Goal: Information Seeking & Learning: Learn about a topic

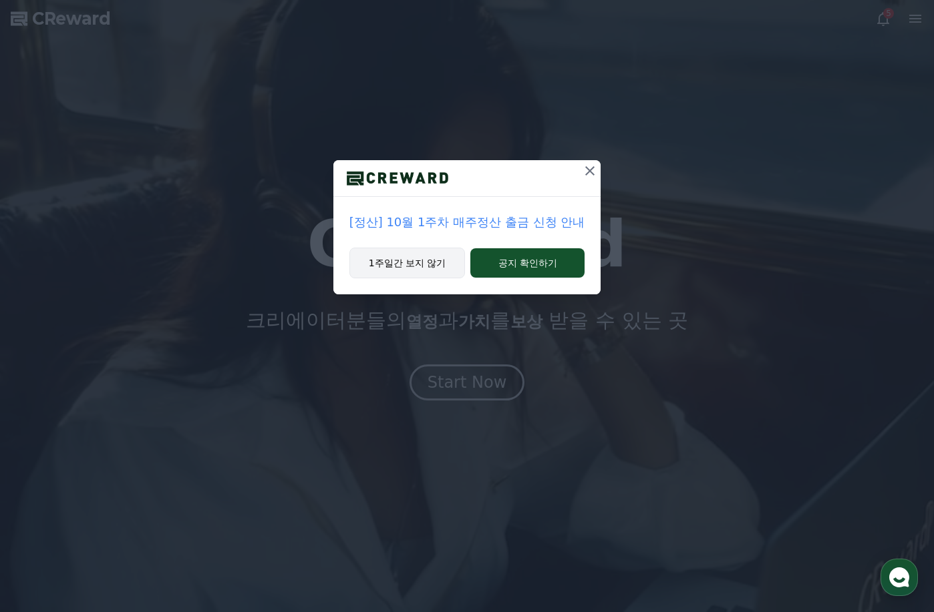
click at [435, 269] on button "1주일간 보지 않기" at bounding box center [407, 263] width 116 height 31
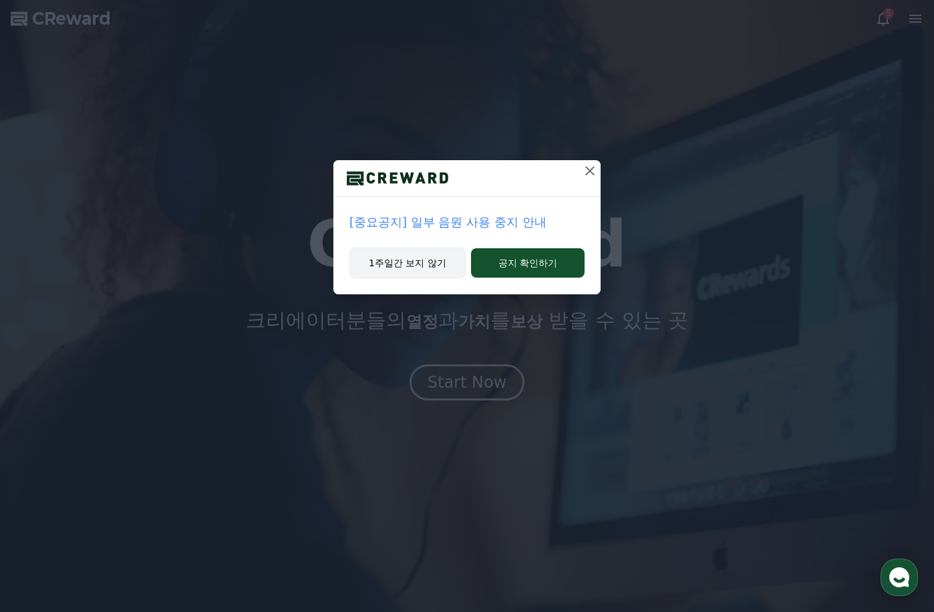
click at [435, 269] on button "1주일간 보지 않기" at bounding box center [407, 263] width 116 height 31
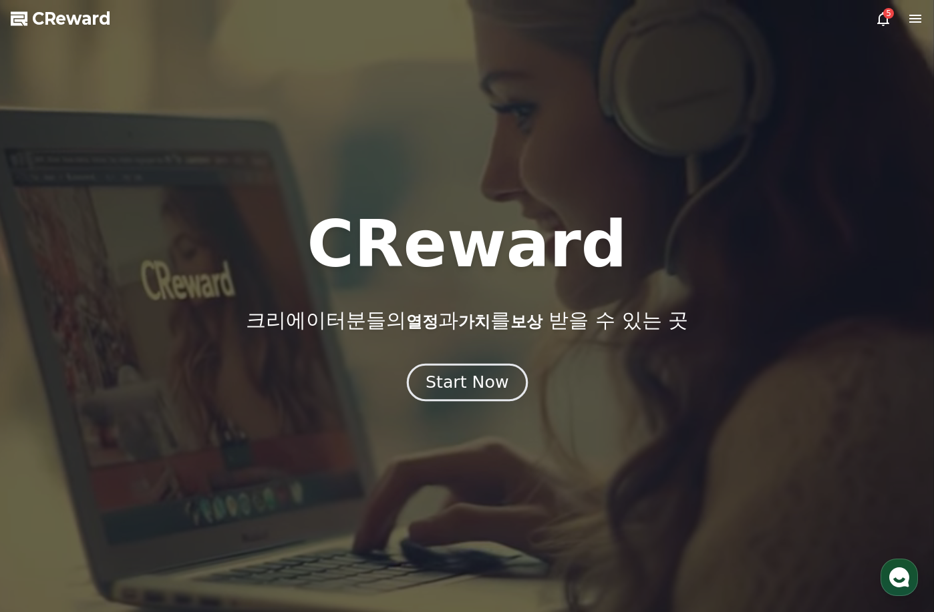
click at [499, 382] on div "Start Now" at bounding box center [466, 382] width 83 height 23
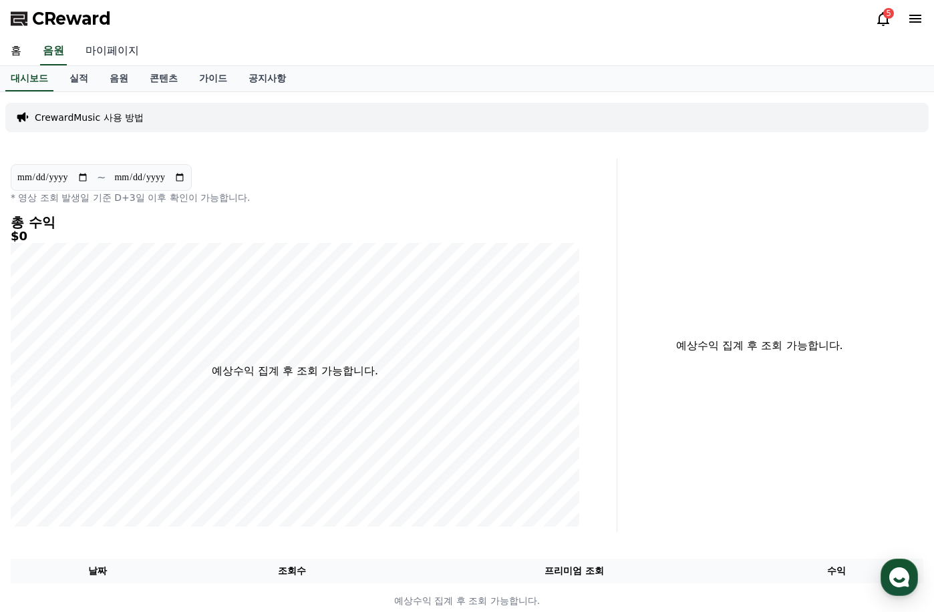
click at [100, 49] on link "마이페이지" at bounding box center [112, 51] width 75 height 28
select select "**********"
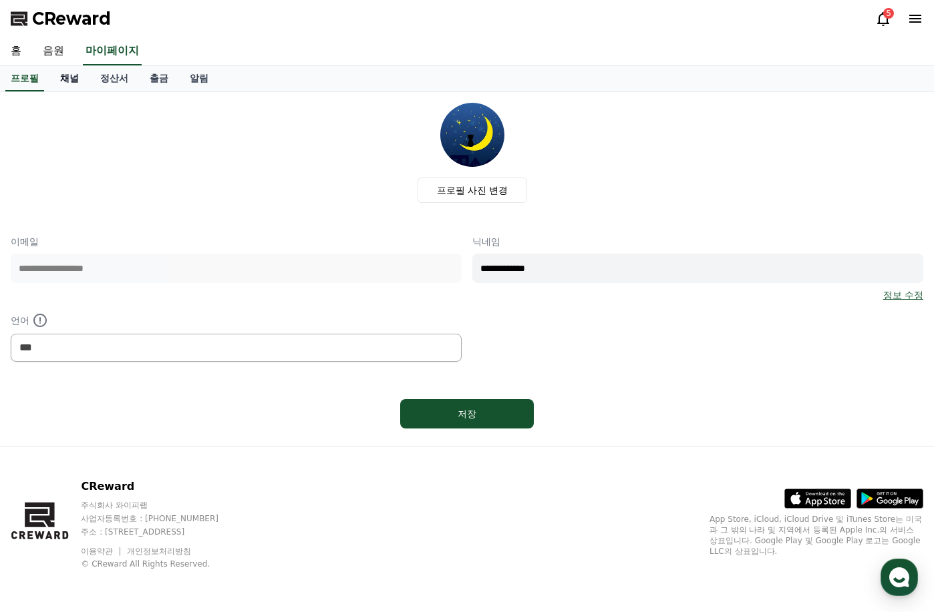
click at [61, 75] on link "채널" at bounding box center [69, 78] width 40 height 25
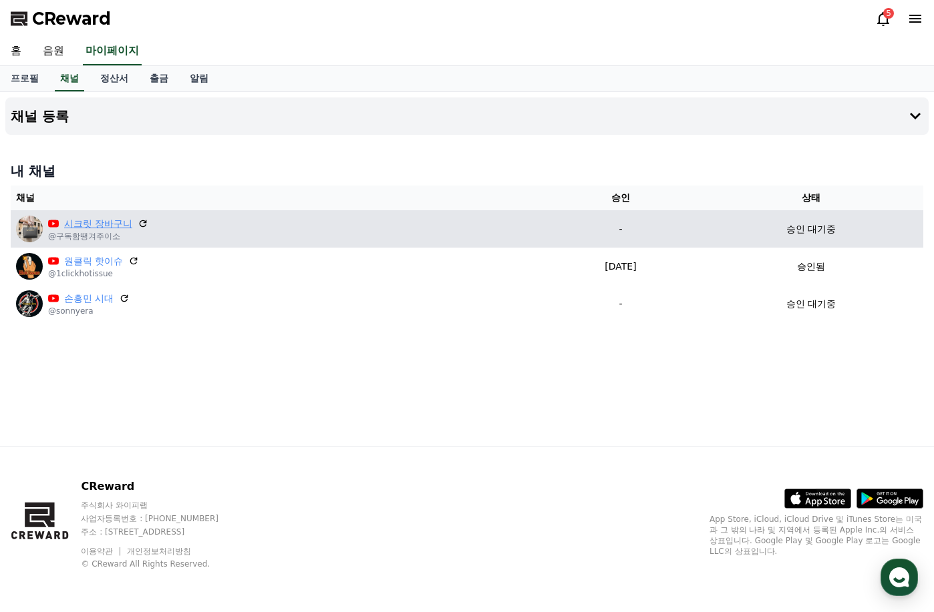
click at [105, 230] on link "시크릿 장바구니" at bounding box center [98, 224] width 68 height 14
click at [809, 235] on p "승인 대기중" at bounding box center [810, 229] width 49 height 14
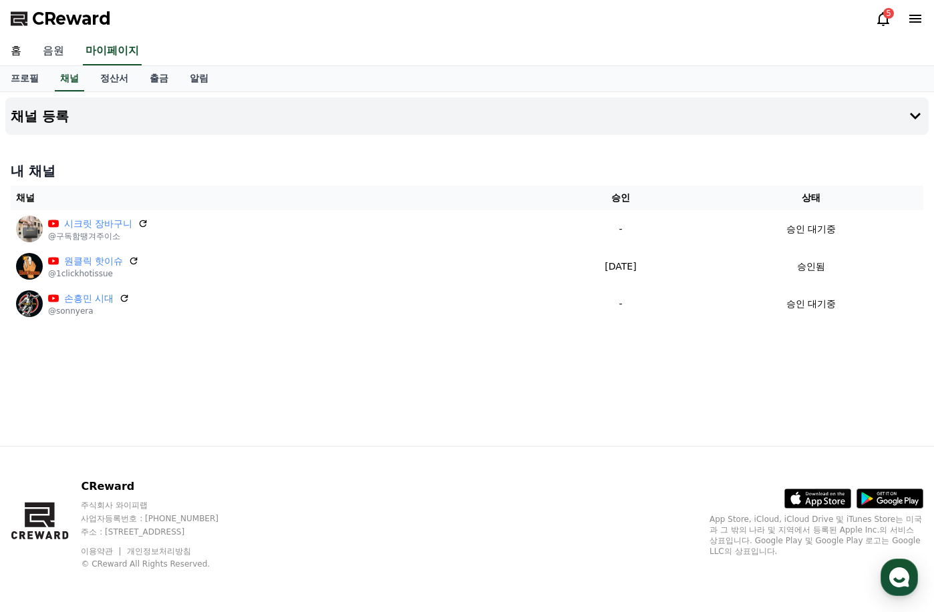
click at [58, 50] on link "음원" at bounding box center [53, 51] width 43 height 28
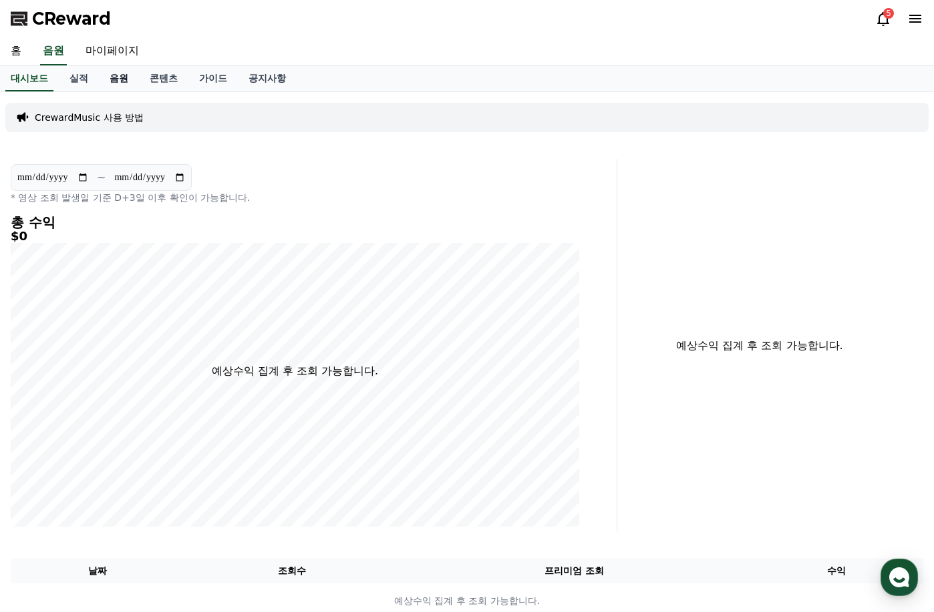
click at [121, 73] on link "음원" at bounding box center [119, 78] width 40 height 25
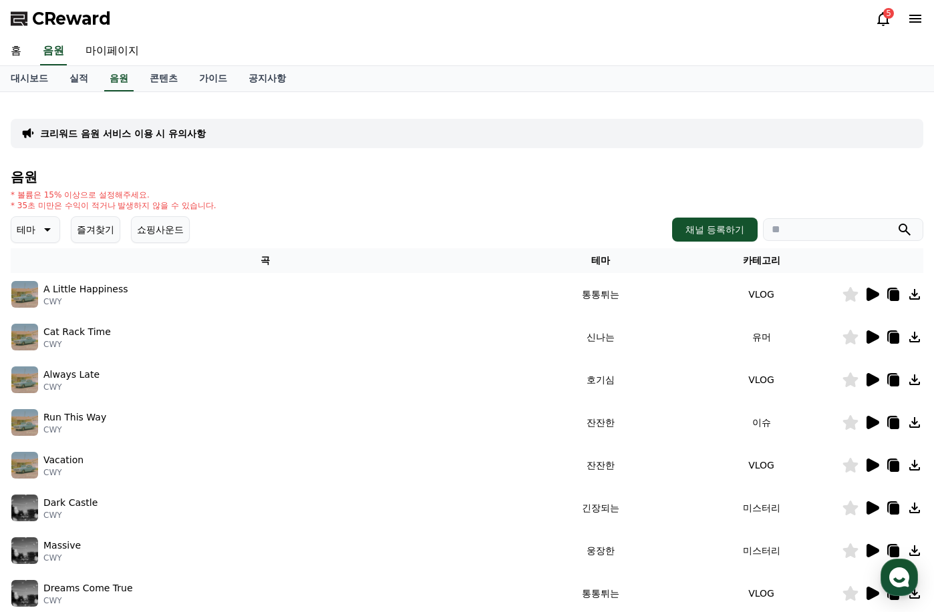
click at [801, 230] on input "search" at bounding box center [843, 229] width 160 height 23
type input "*"
type input "*******"
click at [896, 222] on button "submit" at bounding box center [904, 230] width 16 height 16
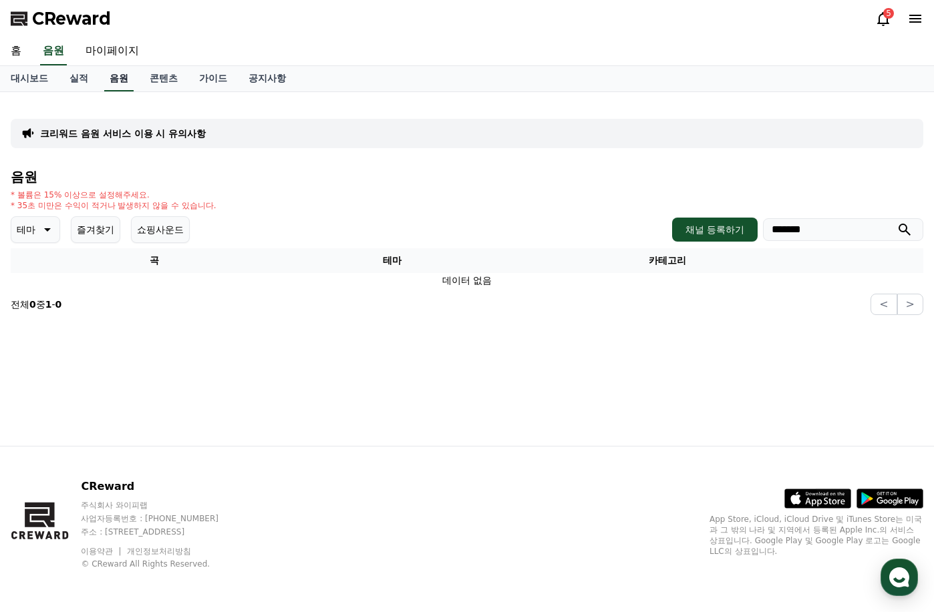
click at [129, 74] on link "음원" at bounding box center [118, 78] width 29 height 25
click at [27, 232] on p "테마" at bounding box center [26, 229] width 19 height 19
click at [692, 146] on div "크리워드 음원 서비스 이용 시 유의사항" at bounding box center [467, 133] width 912 height 29
click at [821, 230] on input "*******" at bounding box center [843, 229] width 160 height 23
drag, startPoint x: 789, startPoint y: 233, endPoint x: 828, endPoint y: 231, distance: 38.8
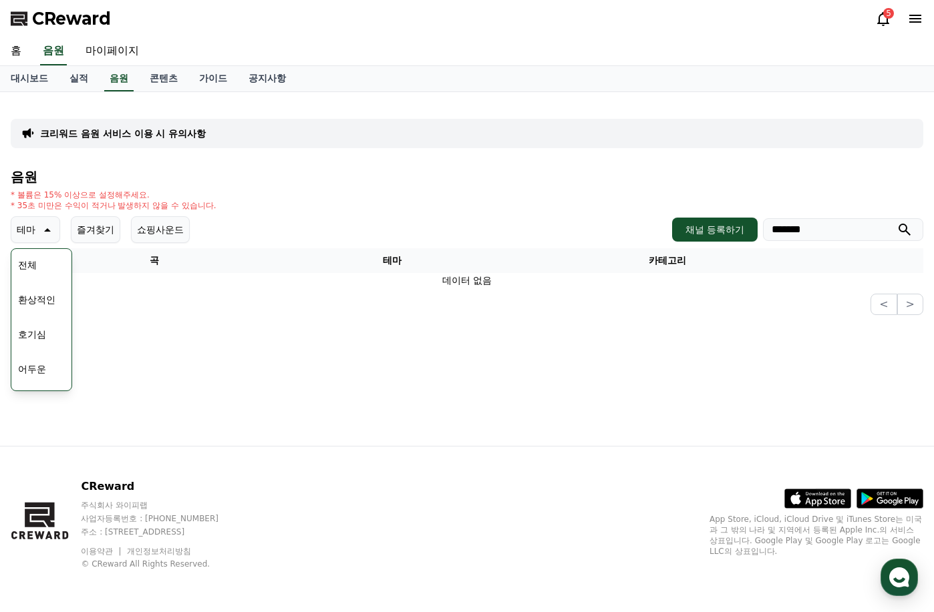
click at [828, 231] on input "*******" at bounding box center [843, 229] width 160 height 23
click at [126, 75] on link "음원" at bounding box center [118, 78] width 29 height 25
click at [801, 236] on input "*******" at bounding box center [843, 229] width 160 height 23
click at [908, 234] on icon "submit" at bounding box center [904, 230] width 12 height 12
click at [697, 231] on button "채널 등록하기" at bounding box center [714, 230] width 85 height 24
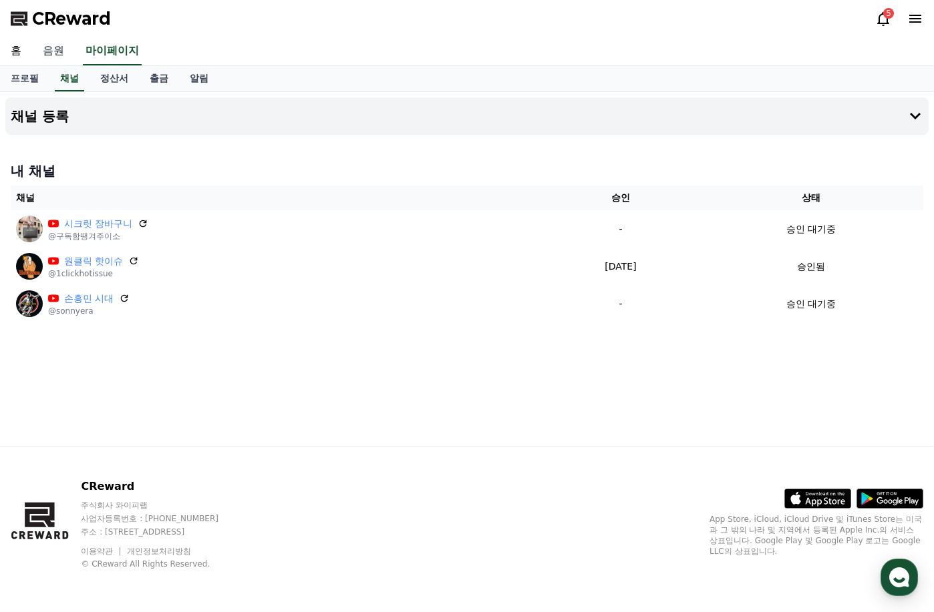
click at [60, 57] on link "음원" at bounding box center [53, 51] width 43 height 28
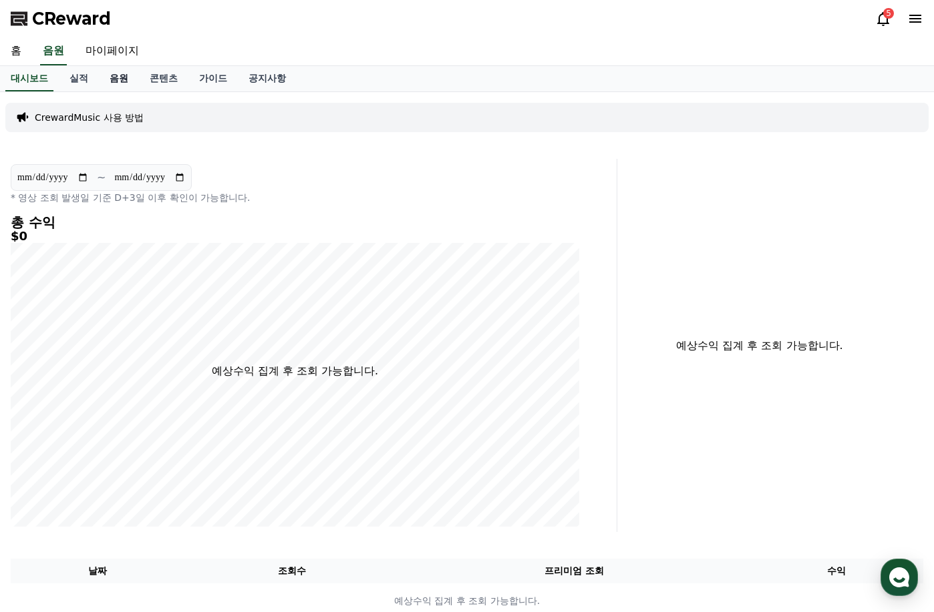
click at [114, 74] on link "음원" at bounding box center [119, 78] width 40 height 25
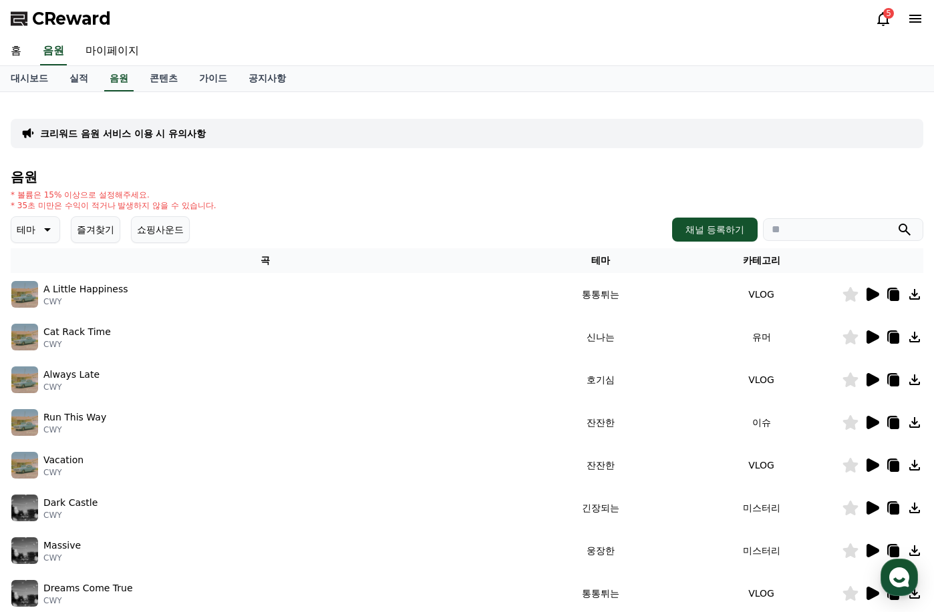
click at [823, 238] on input "search" at bounding box center [843, 229] width 160 height 23
type input "***"
click at [897, 227] on icon "submit" at bounding box center [904, 230] width 16 height 16
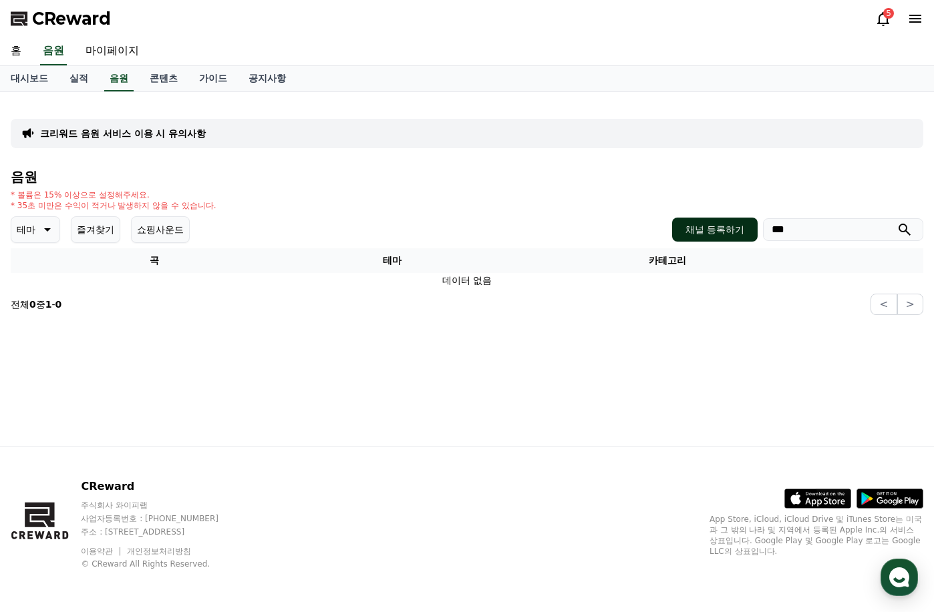
drag, startPoint x: 825, startPoint y: 234, endPoint x: 727, endPoint y: 232, distance: 98.9
click at [727, 232] on div "채널 등록하기 ***" at bounding box center [797, 230] width 251 height 24
click at [116, 75] on link "음원" at bounding box center [118, 78] width 29 height 25
click at [77, 70] on link "실적" at bounding box center [79, 78] width 40 height 25
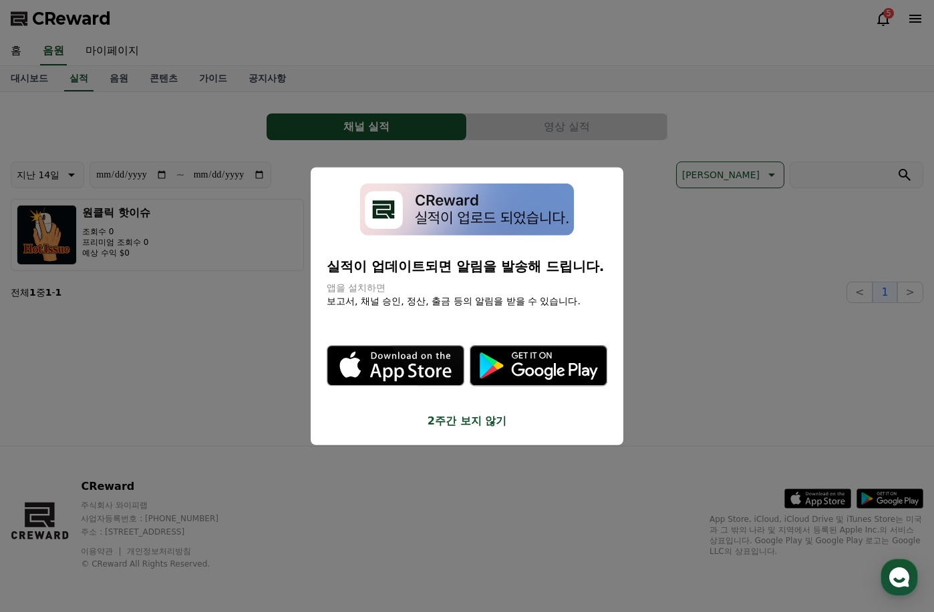
click at [480, 419] on button "2주간 보지 않기" at bounding box center [467, 421] width 281 height 16
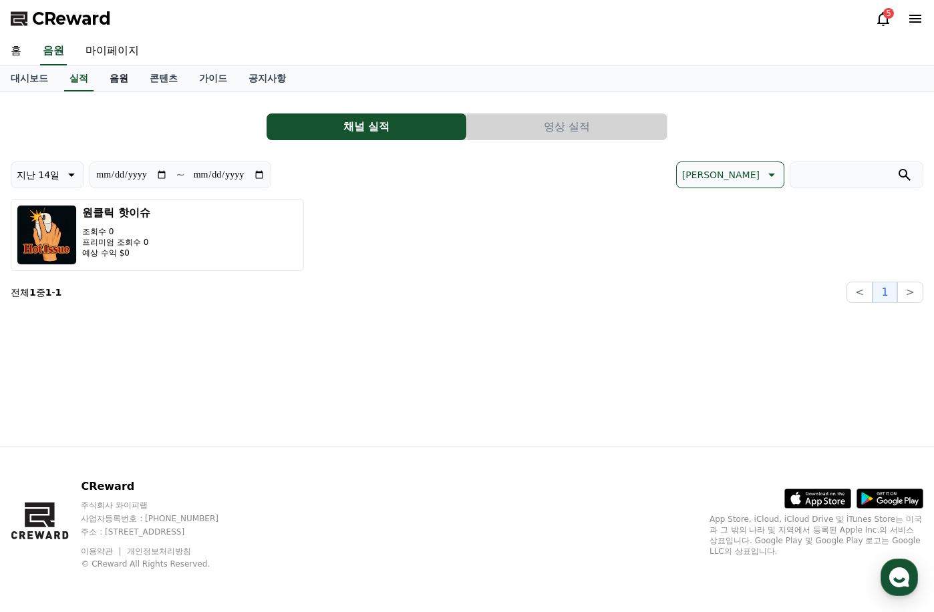
click at [124, 81] on link "음원" at bounding box center [119, 78] width 40 height 25
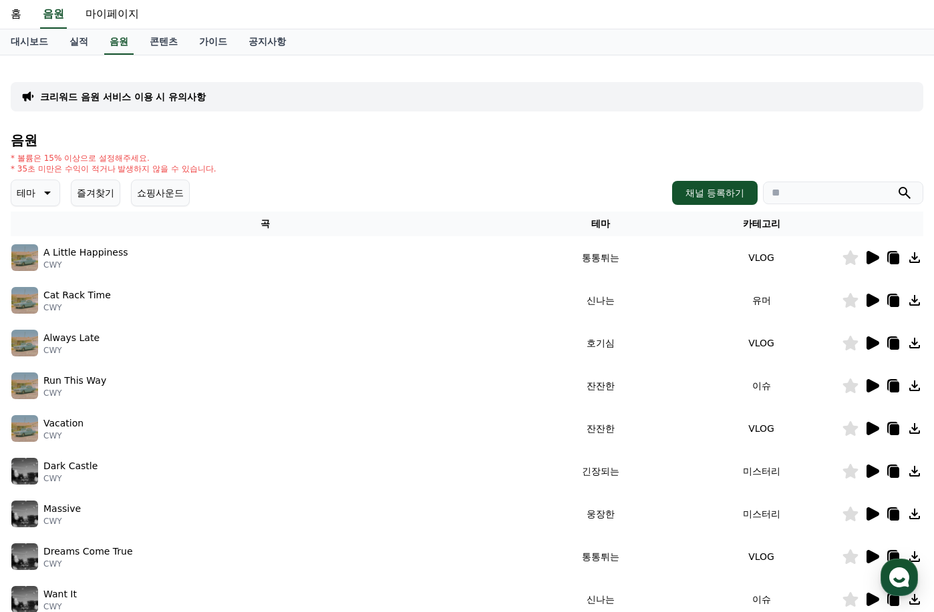
scroll to position [67, 0]
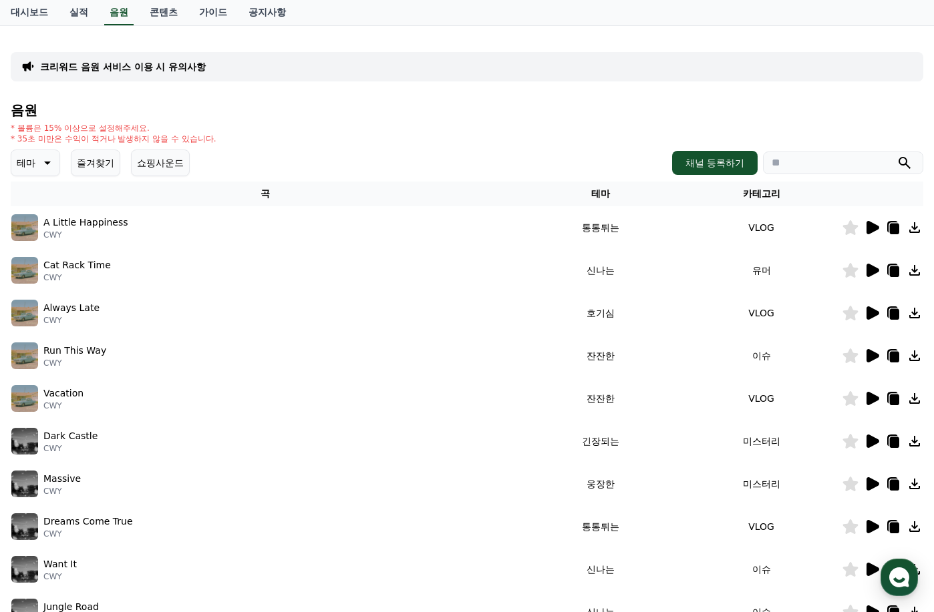
click at [31, 163] on p "테마" at bounding box center [26, 163] width 19 height 19
click at [180, 216] on div "A Little Happiness CWY" at bounding box center [265, 227] width 508 height 27
click at [100, 216] on p "A Little Happiness" at bounding box center [85, 223] width 85 height 14
click at [100, 228] on p "A Little Happiness" at bounding box center [85, 223] width 85 height 14
click at [872, 230] on icon at bounding box center [872, 227] width 13 height 13
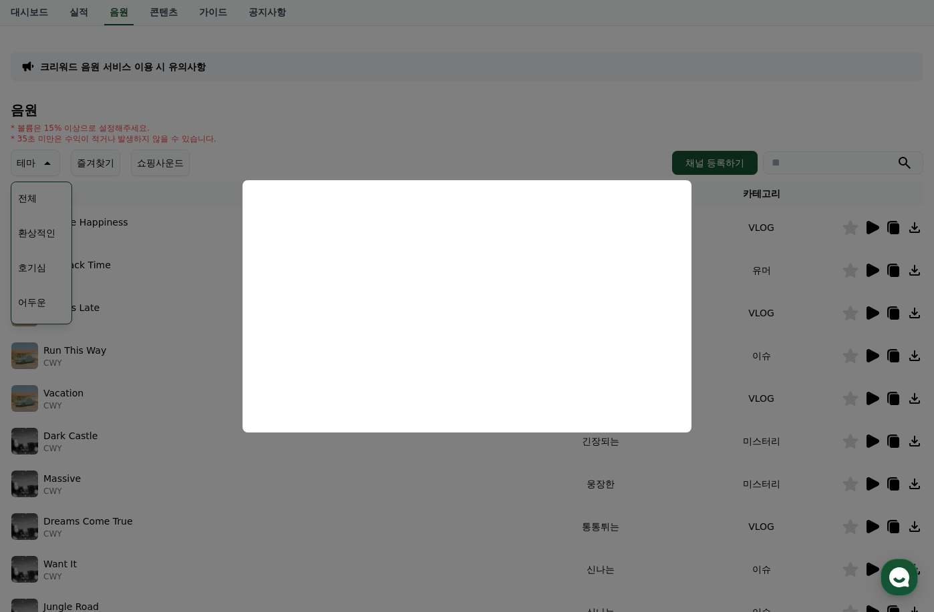
click at [324, 160] on button "close modal" at bounding box center [467, 306] width 934 height 612
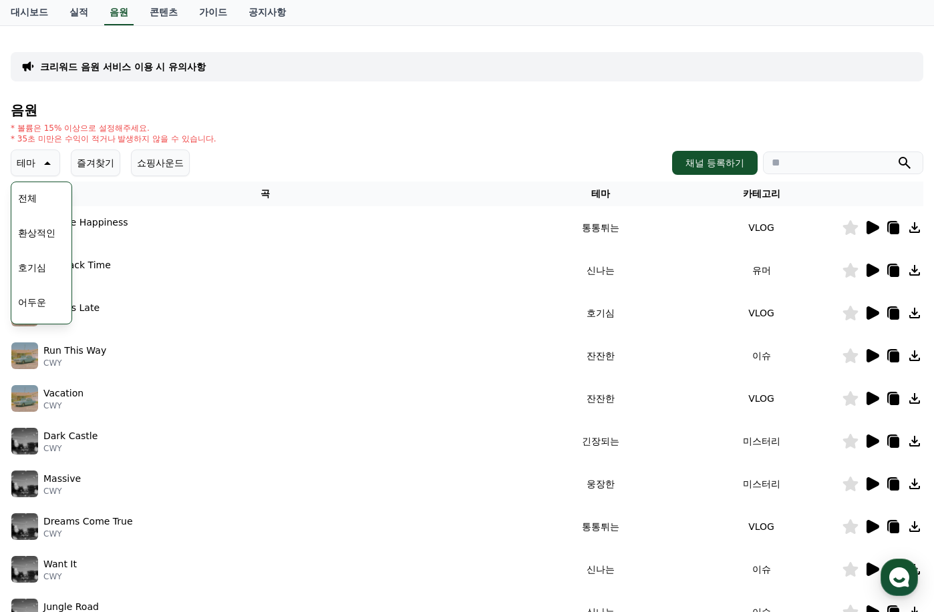
click at [85, 209] on td "A Little Happiness CWY" at bounding box center [265, 227] width 509 height 43
click at [44, 190] on button "통통튀는" at bounding box center [37, 185] width 48 height 29
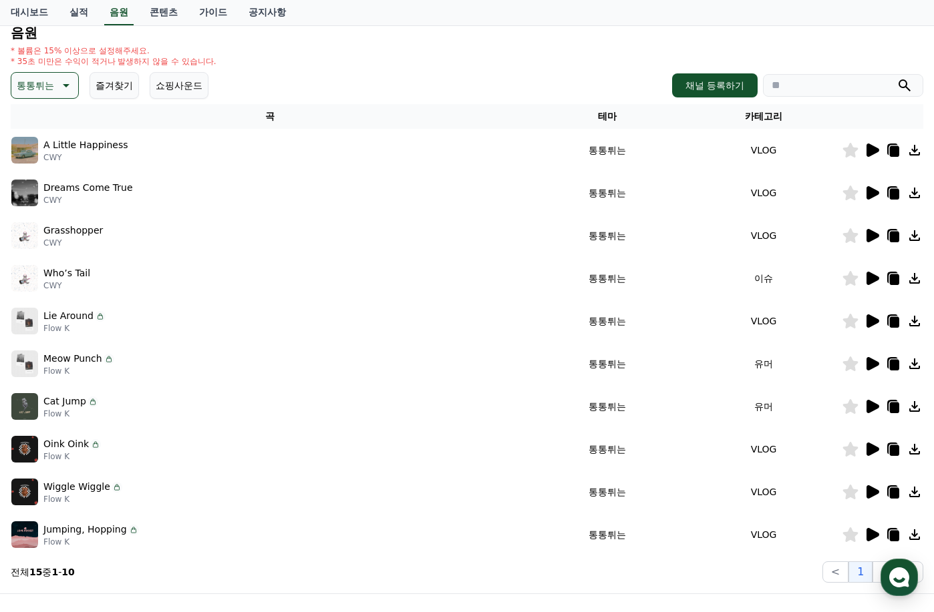
scroll to position [67, 0]
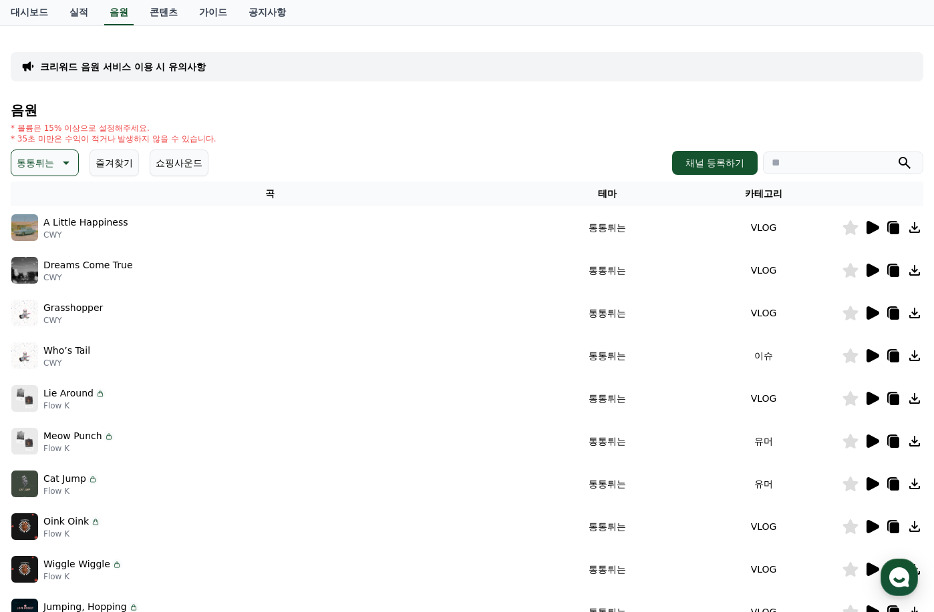
click at [867, 267] on icon at bounding box center [872, 270] width 13 height 13
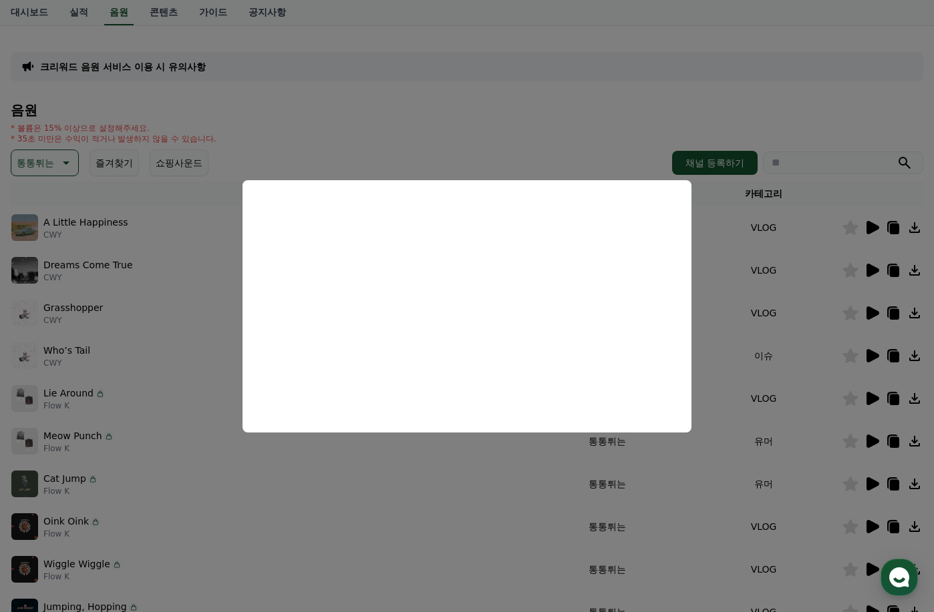
click at [711, 225] on button "close modal" at bounding box center [467, 306] width 934 height 612
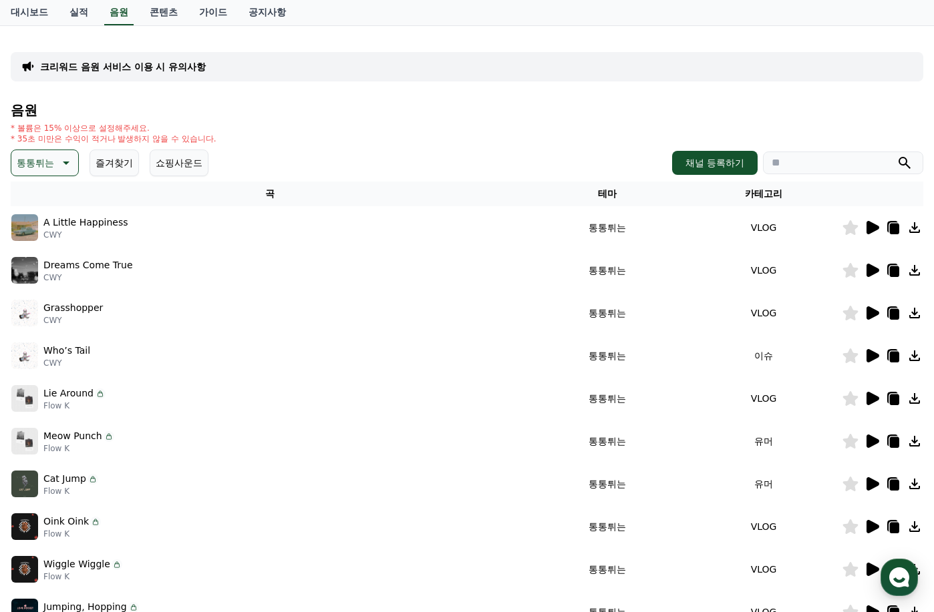
click at [866, 224] on icon at bounding box center [872, 228] width 16 height 16
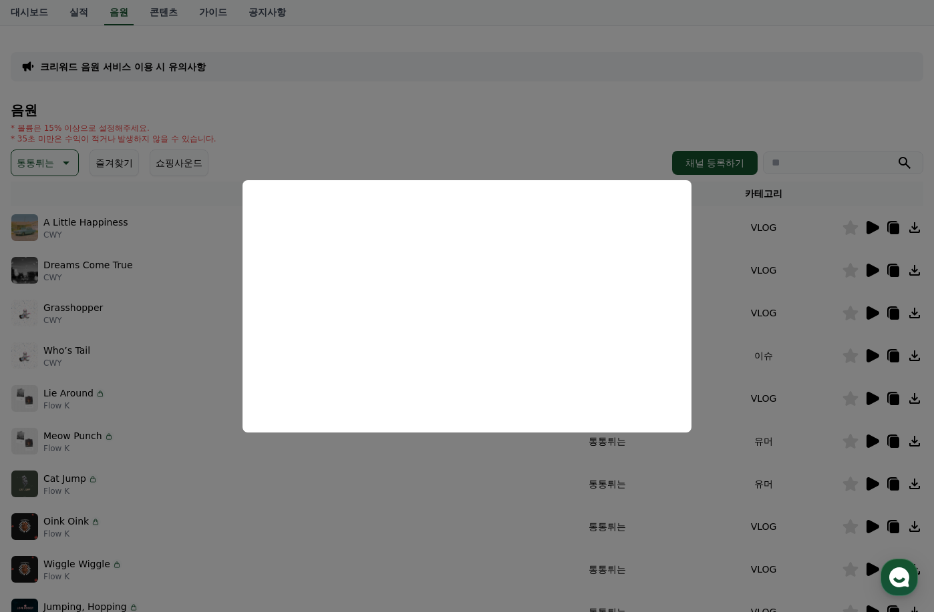
click at [803, 202] on button "close modal" at bounding box center [467, 306] width 934 height 612
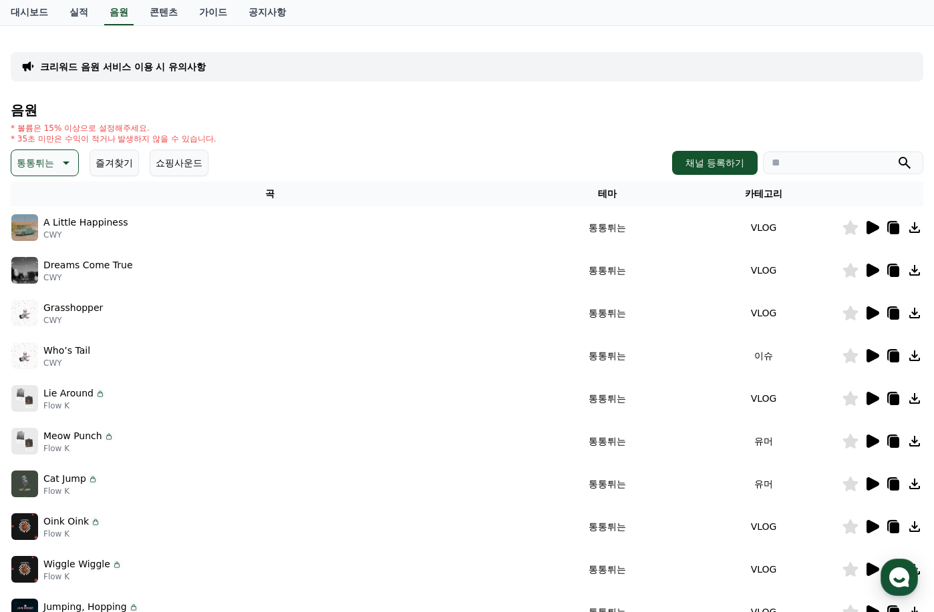
click at [890, 227] on icon at bounding box center [894, 229] width 9 height 11
